Goal: Information Seeking & Learning: Learn about a topic

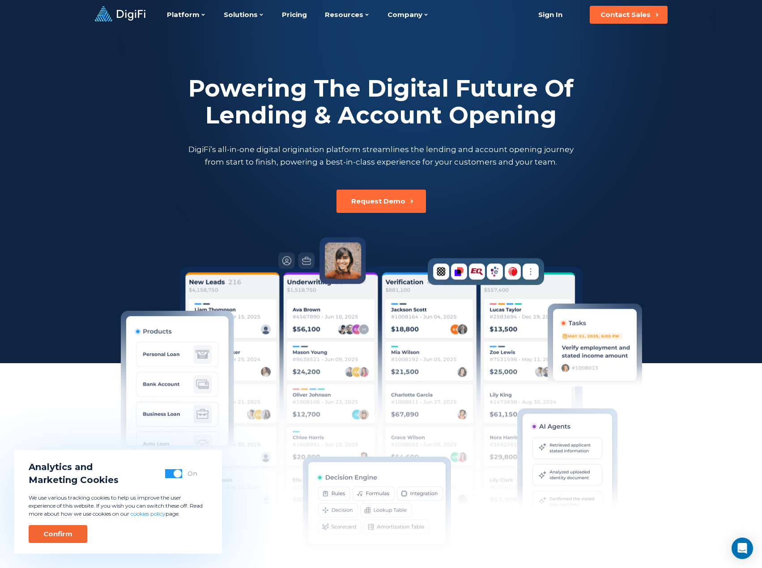
click at [60, 535] on div "Confirm" at bounding box center [57, 534] width 29 height 9
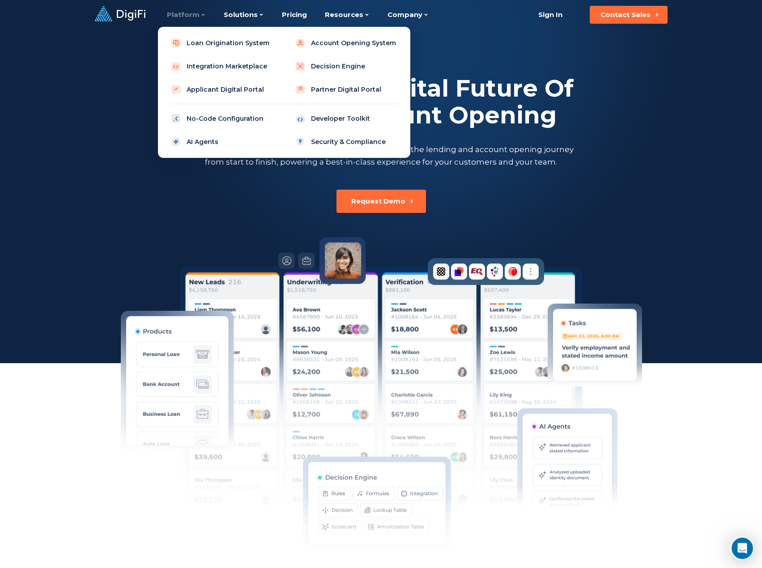
click at [187, 18] on div "Platform" at bounding box center [186, 15] width 39 height 30
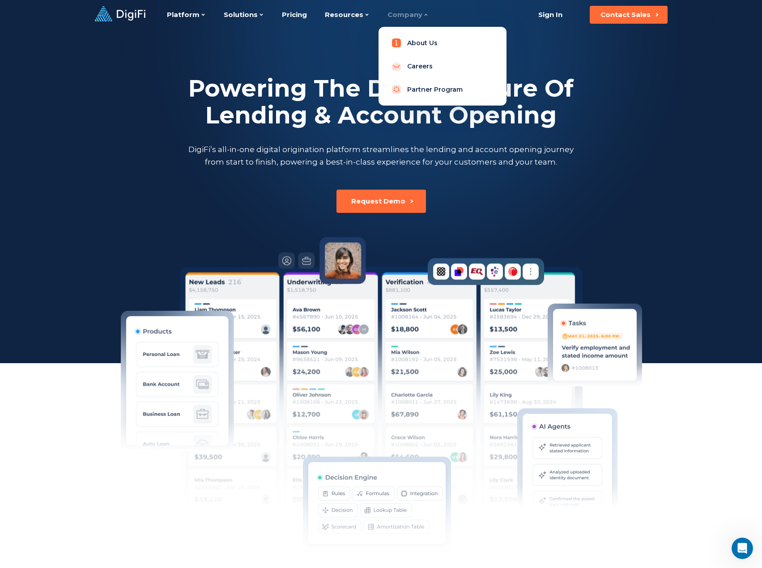
click at [413, 49] on link "About Us" at bounding box center [443, 43] width 114 height 18
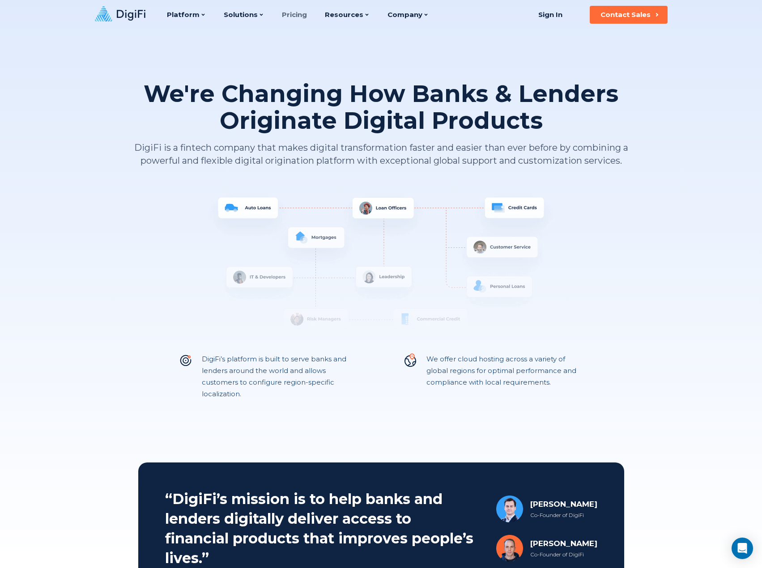
click at [288, 16] on link "Pricing" at bounding box center [294, 15] width 25 height 30
